Goal: Task Accomplishment & Management: Manage account settings

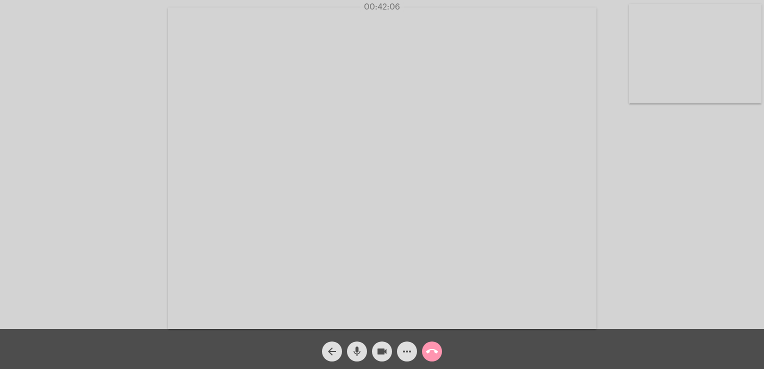
click at [331, 355] on mat-icon "arrow_back" at bounding box center [332, 351] width 12 height 12
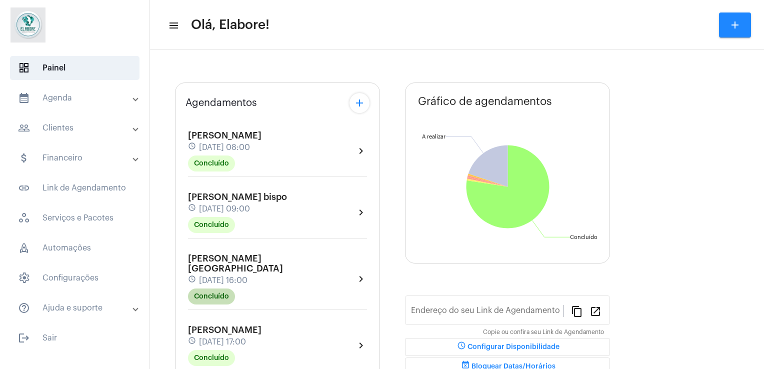
type input "[URL][DOMAIN_NAME]"
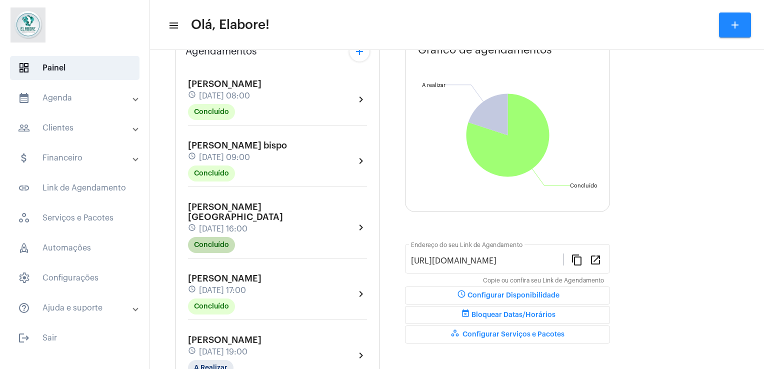
scroll to position [133, 0]
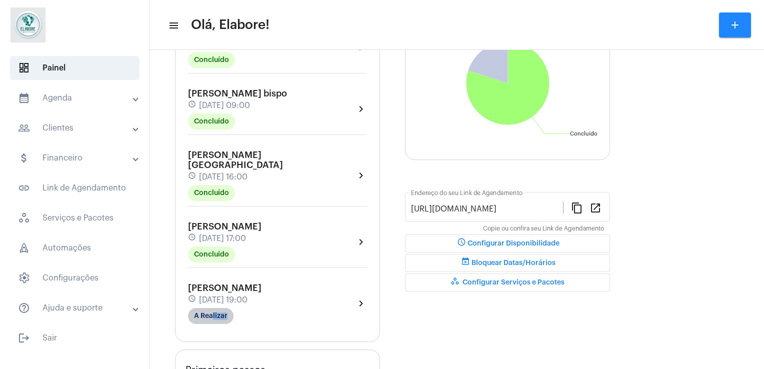
drag, startPoint x: 216, startPoint y: 321, endPoint x: 212, endPoint y: 312, distance: 10.1
click at [212, 312] on div "[PERSON_NAME] schedule [DATE] 19:00 A Realizar chevron_right" at bounding box center [277, 303] width 184 height 46
click at [212, 312] on mat-chip "A Realizar" at bounding box center [210, 316] width 45 height 16
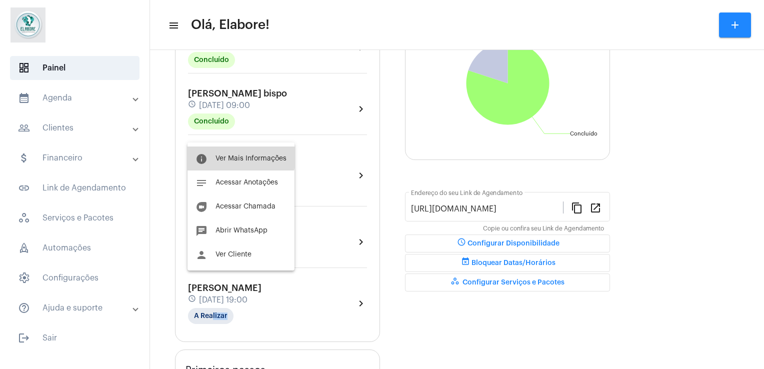
click at [235, 157] on span "Ver Mais Informações" at bounding box center [250, 158] width 71 height 7
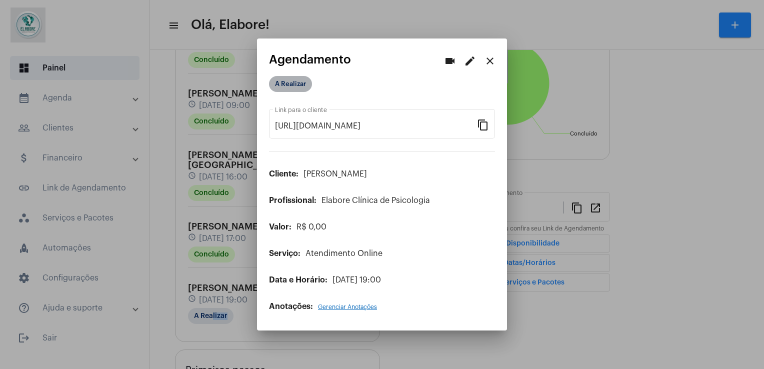
click at [292, 80] on mat-chip "A Realizar" at bounding box center [290, 84] width 43 height 16
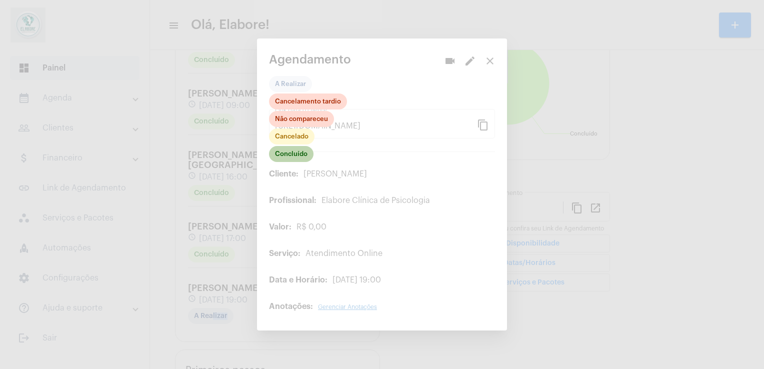
click at [290, 155] on mat-chip "Concluído" at bounding box center [291, 154] width 44 height 16
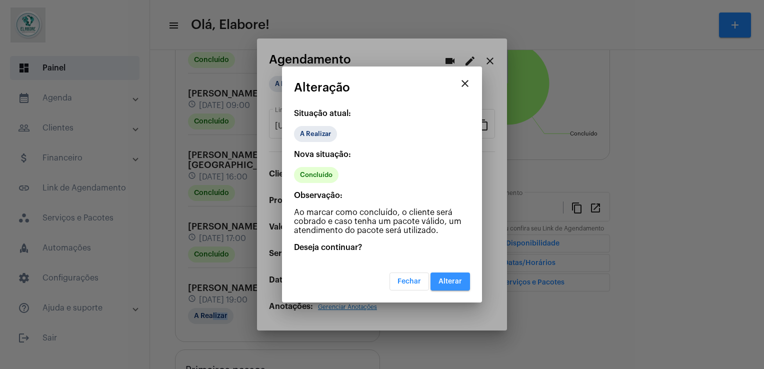
click at [457, 285] on button "Alterar" at bounding box center [449, 281] width 39 height 18
